Goal: Use online tool/utility: Utilize a website feature to perform a specific function

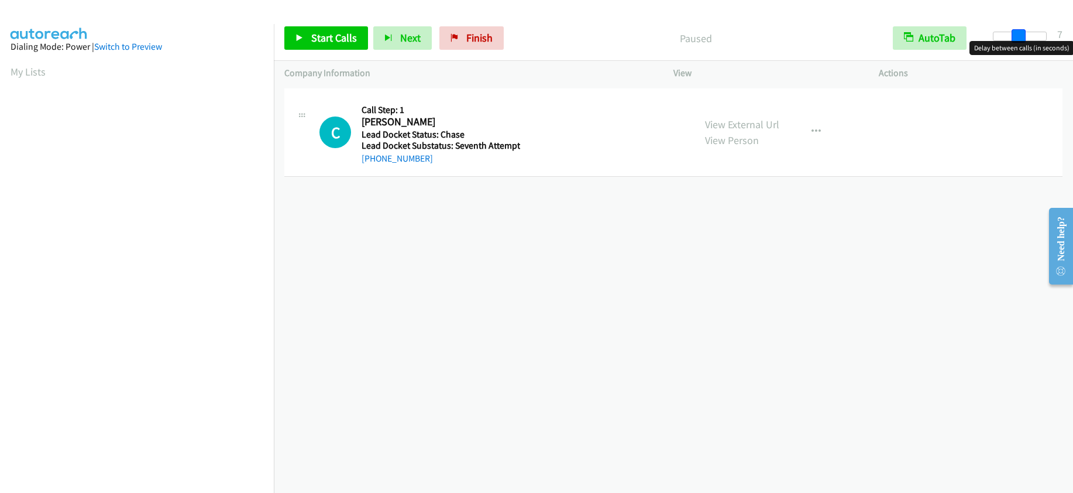
drag, startPoint x: 992, startPoint y: 31, endPoint x: 1016, endPoint y: 31, distance: 24.0
click at [1016, 31] on span at bounding box center [1018, 36] width 14 height 14
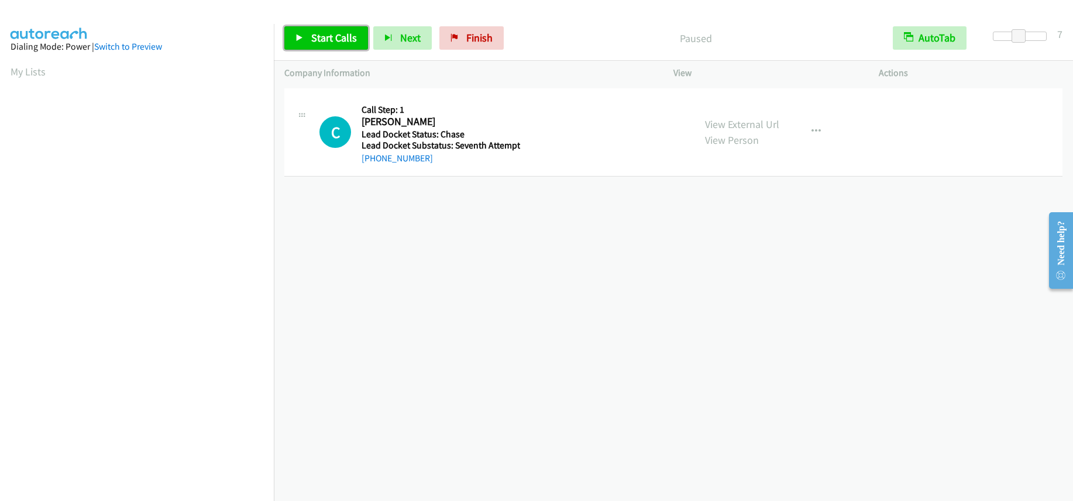
click at [321, 41] on span "Start Calls" at bounding box center [334, 37] width 46 height 13
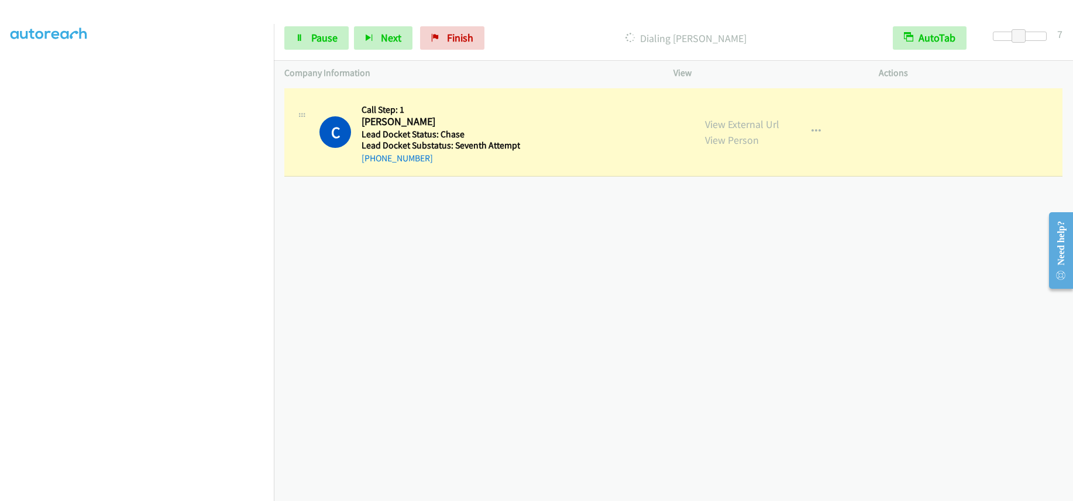
scroll to position [154, 0]
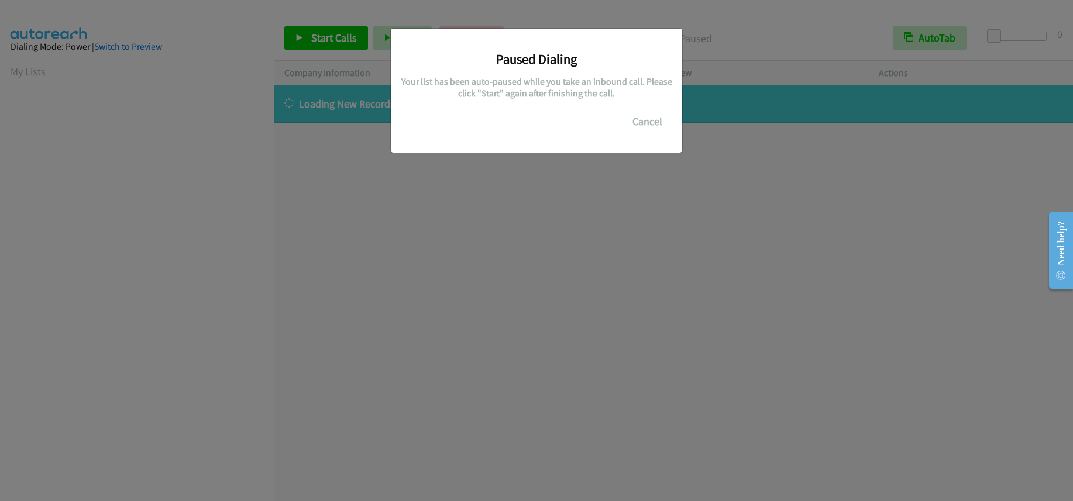
scroll to position [155, 0]
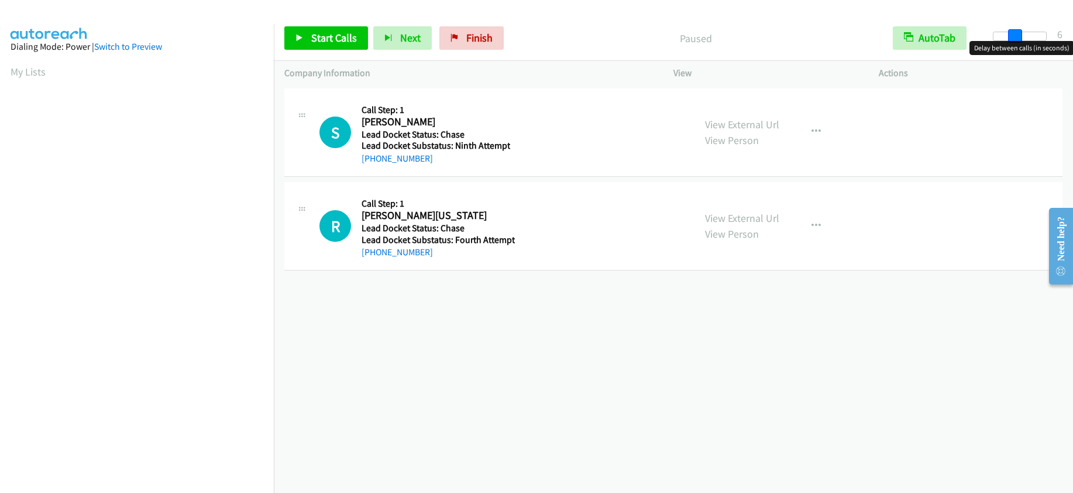
drag, startPoint x: 992, startPoint y: 35, endPoint x: 1013, endPoint y: 34, distance: 21.1
click at [1013, 34] on span at bounding box center [1015, 36] width 14 height 14
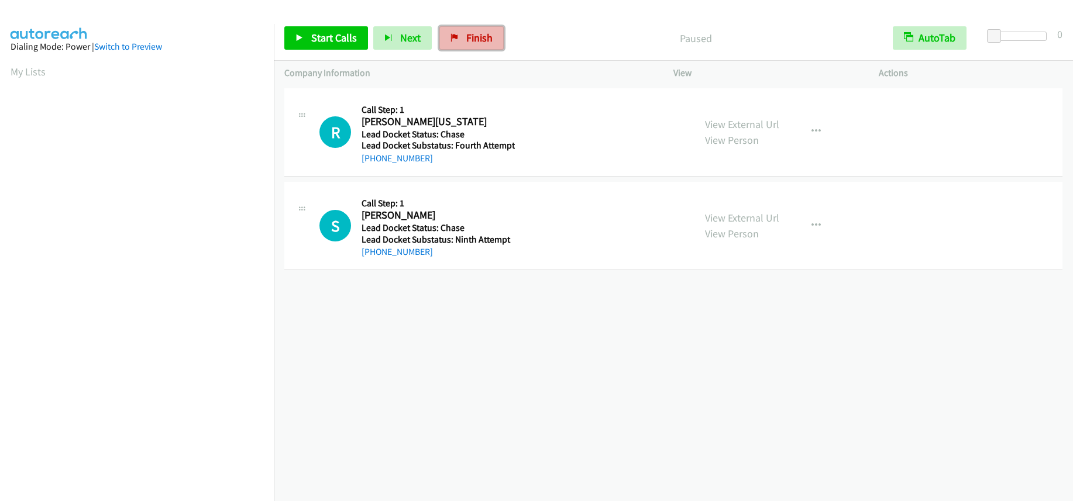
click at [470, 46] on link "Finish" at bounding box center [471, 37] width 64 height 23
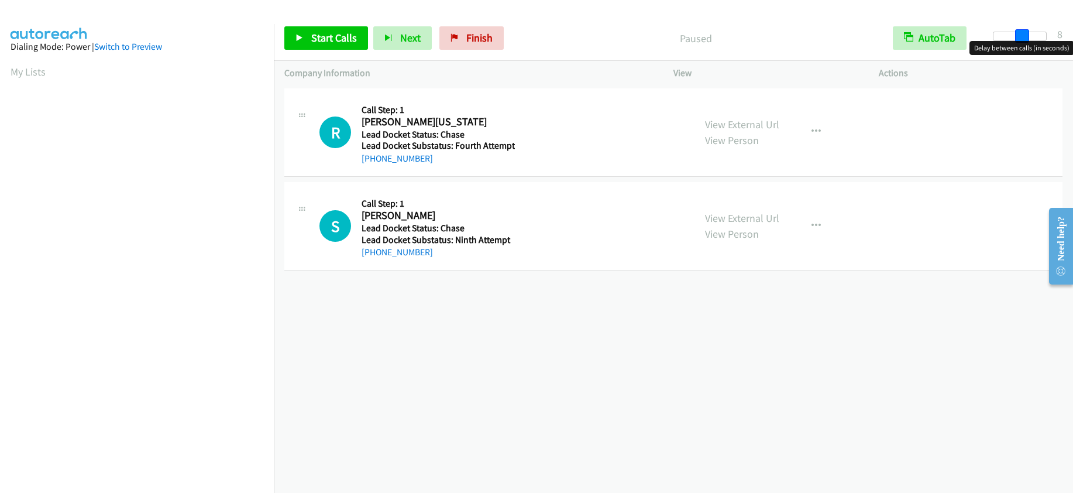
drag, startPoint x: 995, startPoint y: 33, endPoint x: 1023, endPoint y: 31, distance: 27.6
click at [1023, 31] on span at bounding box center [1022, 36] width 14 height 14
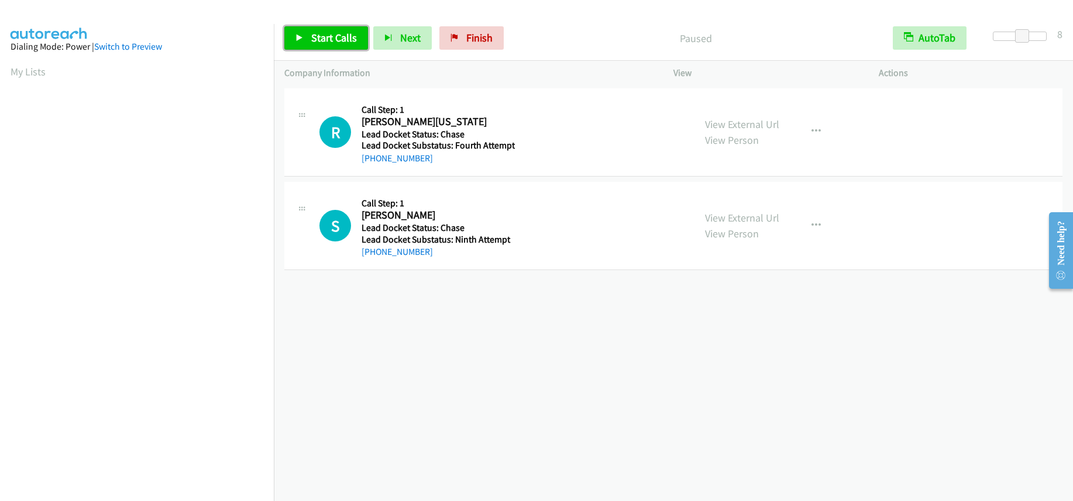
click at [338, 33] on span "Start Calls" at bounding box center [334, 37] width 46 height 13
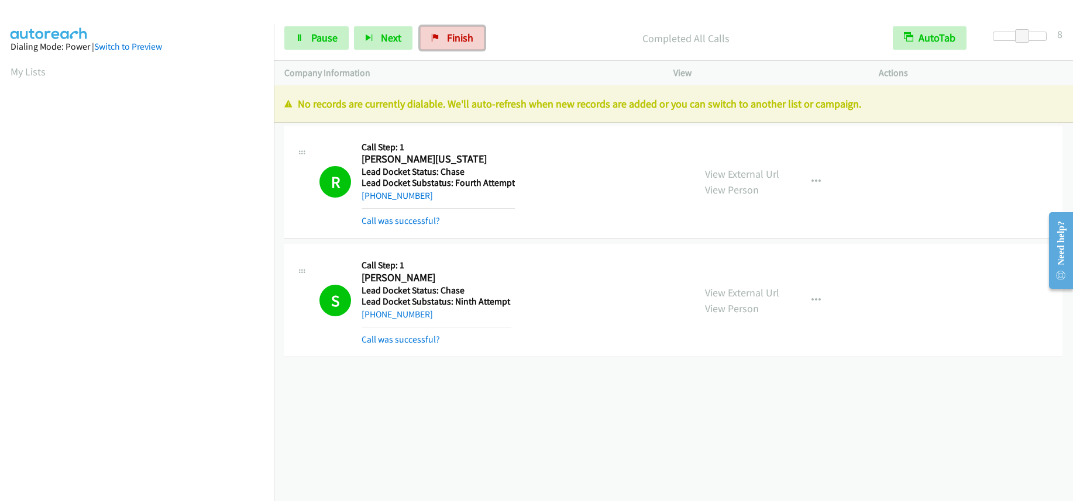
drag, startPoint x: 459, startPoint y: 35, endPoint x: 593, endPoint y: 33, distance: 134.0
click at [459, 35] on span "Finish" at bounding box center [460, 37] width 26 height 13
